Goal: Navigation & Orientation: Find specific page/section

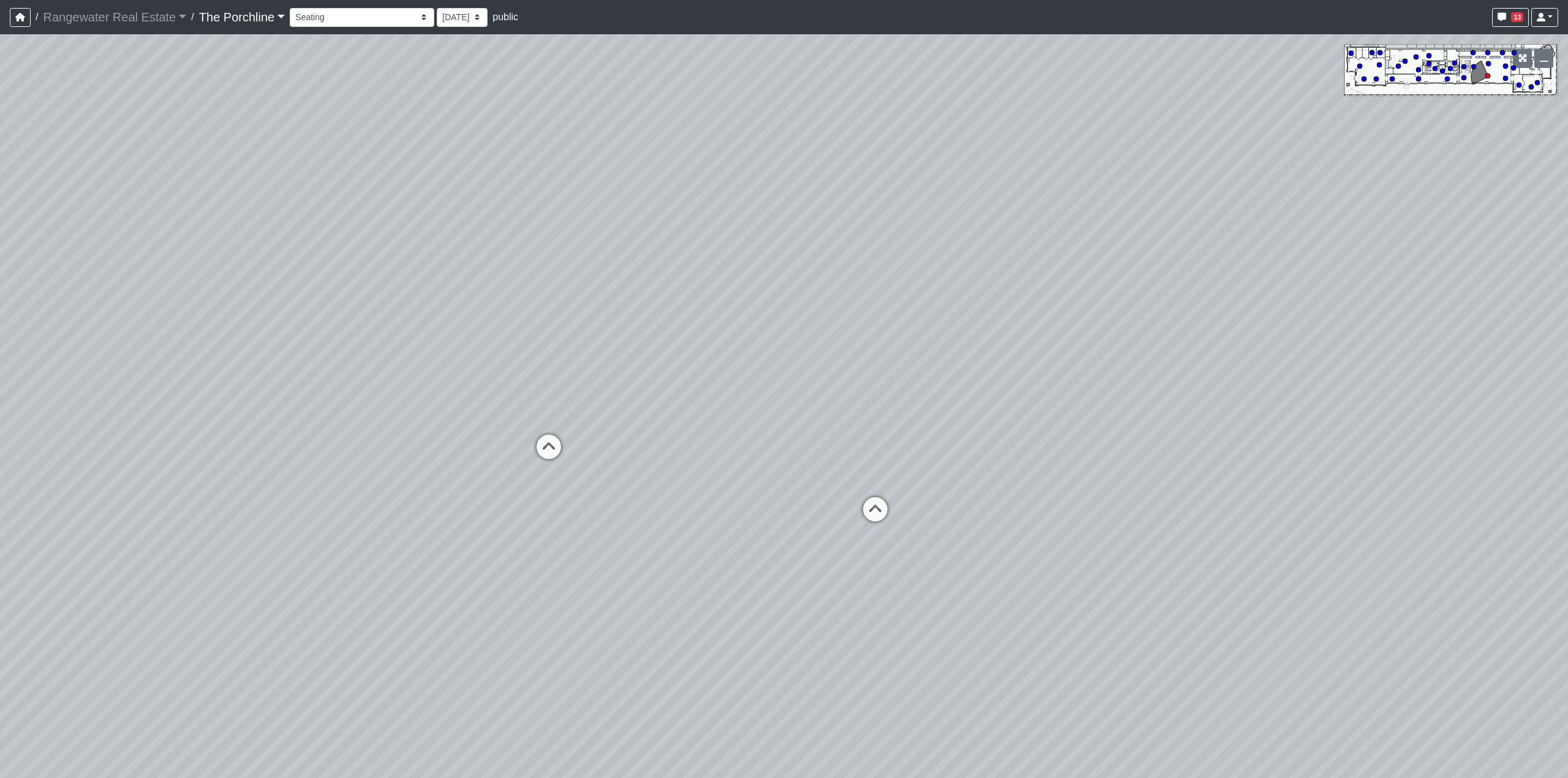
select select "sUvpst88heNCuz7YXvRQEB"
drag, startPoint x: 977, startPoint y: 390, endPoint x: 968, endPoint y: 368, distance: 23.8
click at [968, 368] on div "Loading... Seating Loading... Mailroom Entry Loading... Lounge Entry Loading...…" at bounding box center [784, 406] width 1568 height 744
drag, startPoint x: 631, startPoint y: 328, endPoint x: 403, endPoint y: 252, distance: 240.3
click at [387, 256] on div "Loading... Seating Loading... Mailroom Entry Loading... Lounge Entry Loading...…" at bounding box center [784, 406] width 1568 height 744
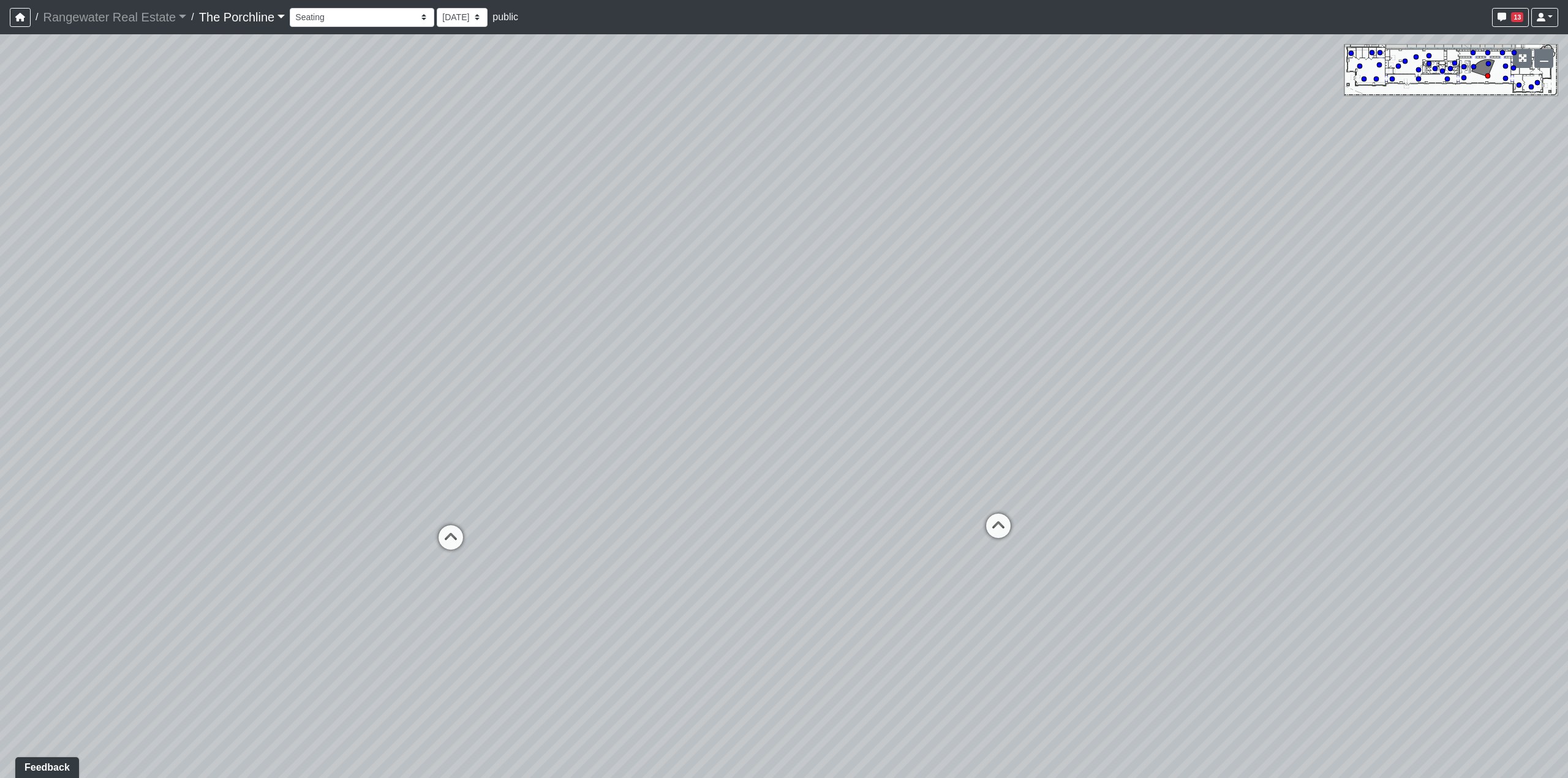
drag, startPoint x: 1115, startPoint y: 264, endPoint x: 502, endPoint y: 338, distance: 617.5
click at [502, 338] on div "Loading... Seating Loading... Mailroom Entry Loading... Lounge Entry Loading...…" at bounding box center [784, 406] width 1568 height 744
drag, startPoint x: 1248, startPoint y: 351, endPoint x: 505, endPoint y: 331, distance: 743.3
click at [505, 331] on div "Loading... Seating Loading... Mailroom Entry Loading... Lounge Entry Loading...…" at bounding box center [784, 406] width 1568 height 744
drag, startPoint x: 1172, startPoint y: 401, endPoint x: 1169, endPoint y: 321, distance: 80.1
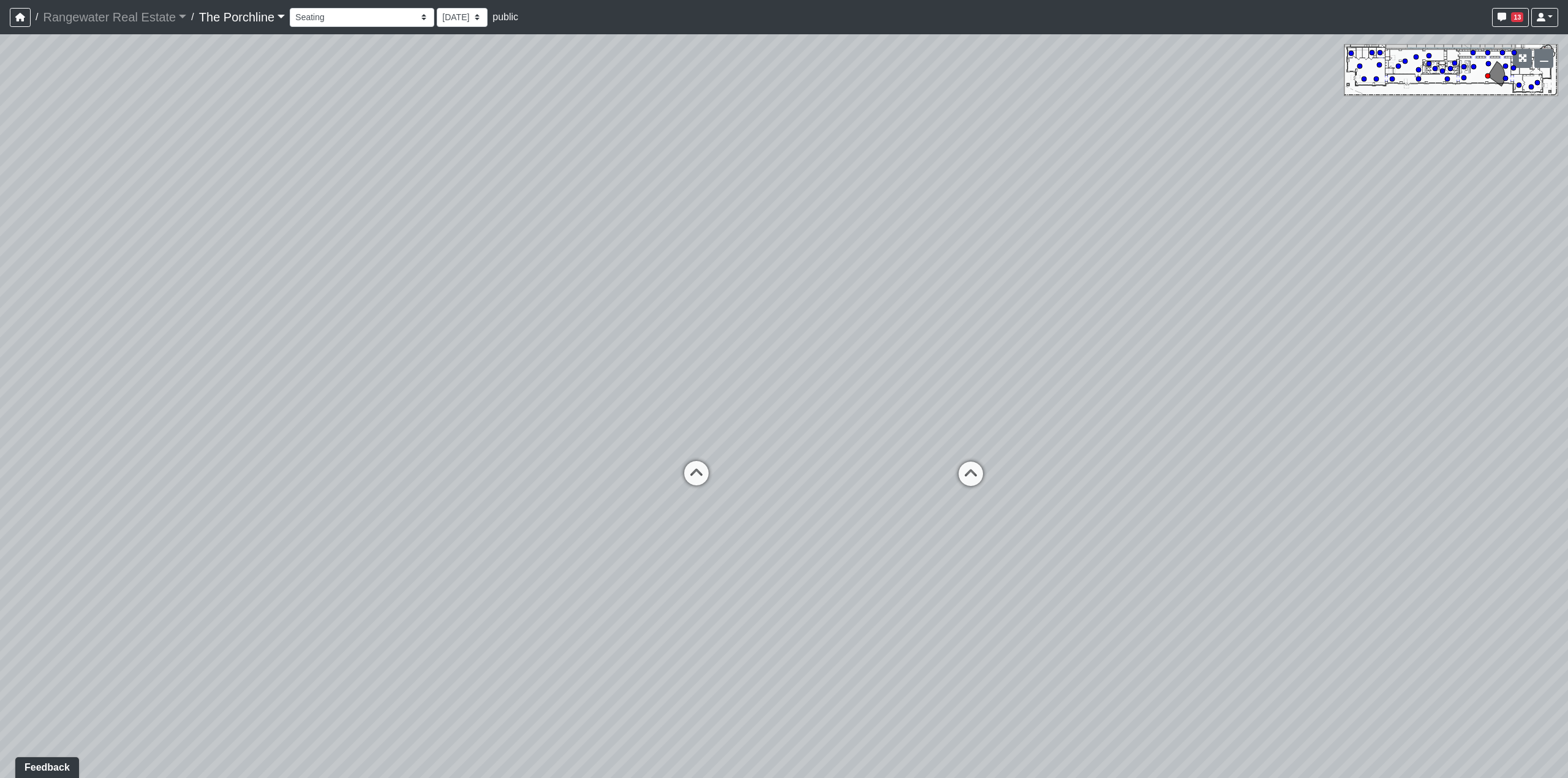
click at [1254, 320] on div "Loading... Seating Loading... Mailroom Entry Loading... Lounge Entry Loading...…" at bounding box center [784, 406] width 1568 height 744
drag, startPoint x: 650, startPoint y: 488, endPoint x: 1211, endPoint y: 414, distance: 565.9
click at [1278, 383] on div "Loading... Seating Loading... Mailroom Entry Loading... Lounge Entry Loading...…" at bounding box center [784, 406] width 1568 height 744
drag, startPoint x: 575, startPoint y: 461, endPoint x: 1342, endPoint y: 602, distance: 779.9
click at [1383, 609] on div "Loading... Seating Loading... Mailroom Entry Loading... Lounge Entry Loading...…" at bounding box center [784, 406] width 1568 height 744
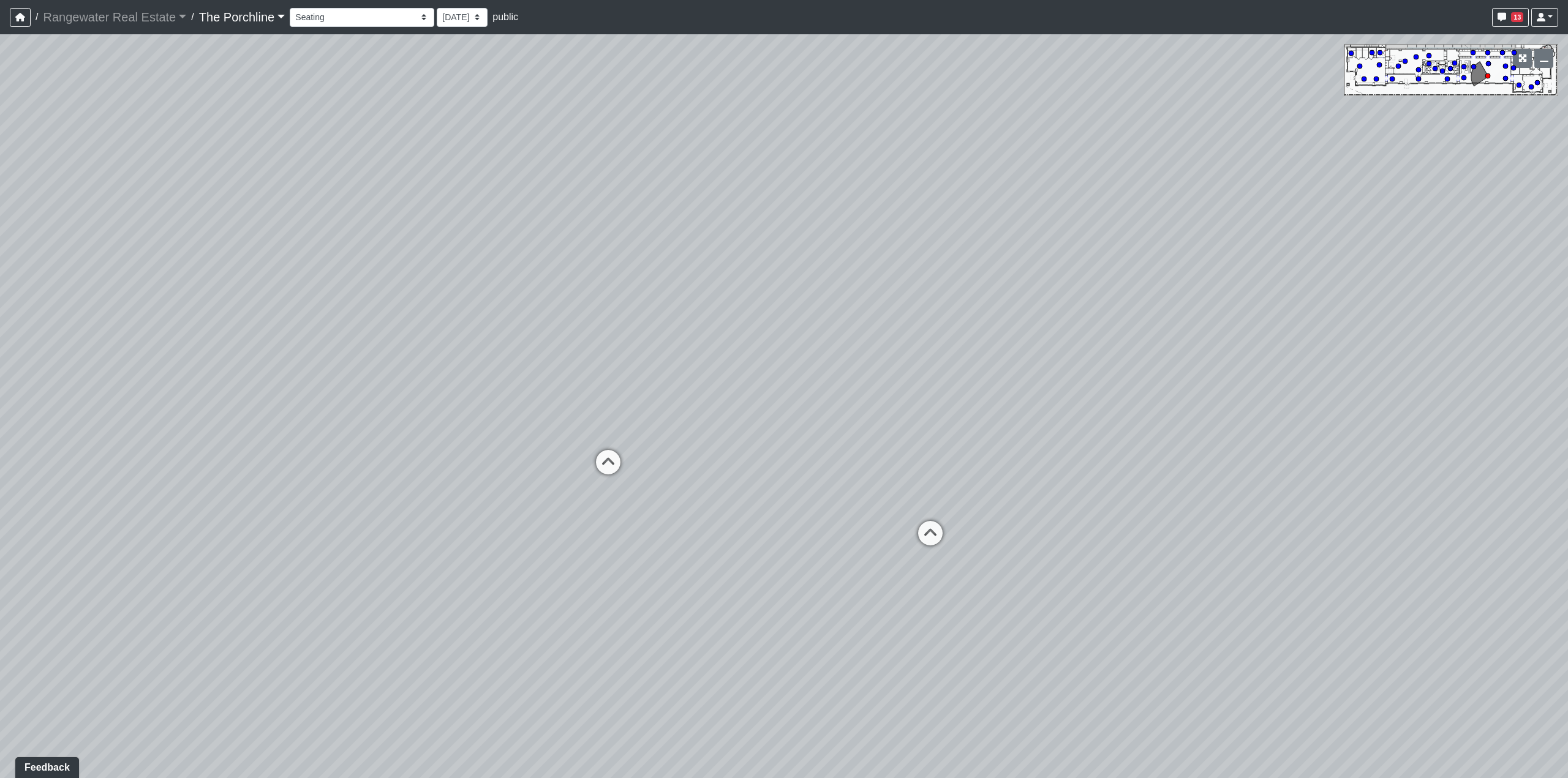
drag, startPoint x: 718, startPoint y: 571, endPoint x: 760, endPoint y: 647, distance: 86.8
click at [760, 647] on div "Loading... Seating Loading... Mailroom Entry Loading... Lounge Entry Loading...…" at bounding box center [784, 406] width 1568 height 744
